Goal: Task Accomplishment & Management: Use online tool/utility

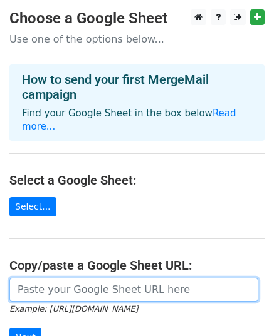
click at [34, 278] on input "url" at bounding box center [133, 290] width 249 height 24
paste input "https://docs.google.com/spreadsheets/d/1SdKn2HQv-fKKfUL5SU3YHC_dFqzVswO5JX_CJTq…"
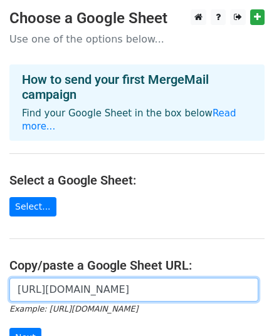
scroll to position [0, 274]
type input "https://docs.google.com/spreadsheets/d/1SdKn2HQv-fKKfUL5SU3YHC_dFqzVswO5JX_CJTq…"
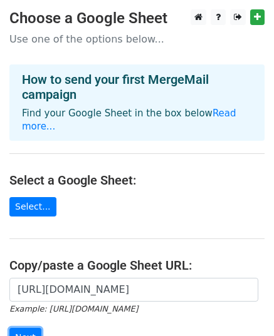
scroll to position [0, 0]
click at [19, 328] on input "Next" at bounding box center [25, 337] width 32 height 19
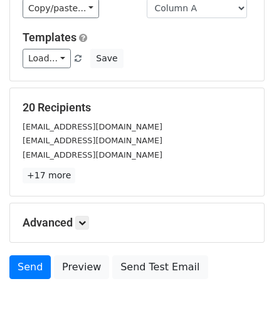
scroll to position [197, 0]
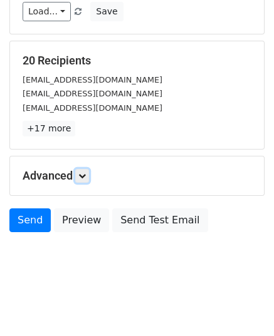
click at [86, 178] on link at bounding box center [82, 176] width 14 height 14
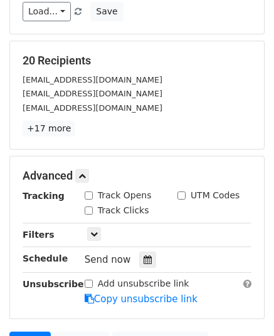
click at [88, 193] on input "Track Opens" at bounding box center [89, 196] width 8 height 8
checkbox input "true"
click at [89, 208] on input "Track Clicks" at bounding box center [89, 211] width 8 height 8
checkbox input "true"
click at [143, 255] on icon at bounding box center [147, 259] width 8 height 9
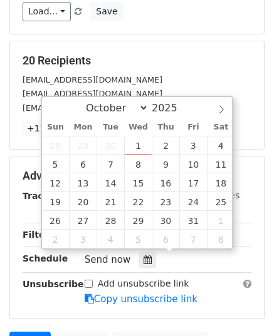
type input "[DATE] 12:00"
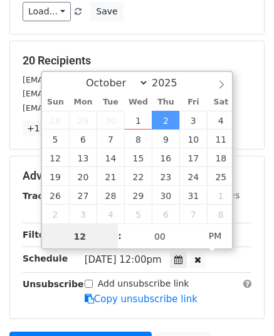
scroll to position [0, 0]
type input "10"
type input "[DATE] 10:00"
click at [205, 236] on span "AM" at bounding box center [215, 235] width 34 height 25
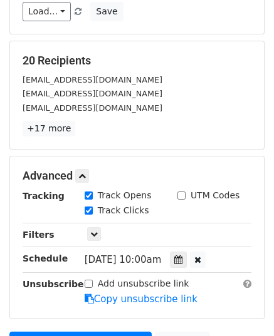
click at [96, 287] on div "Add unsubscribe link" at bounding box center [137, 283] width 105 height 13
